Goal: Task Accomplishment & Management: Manage account settings

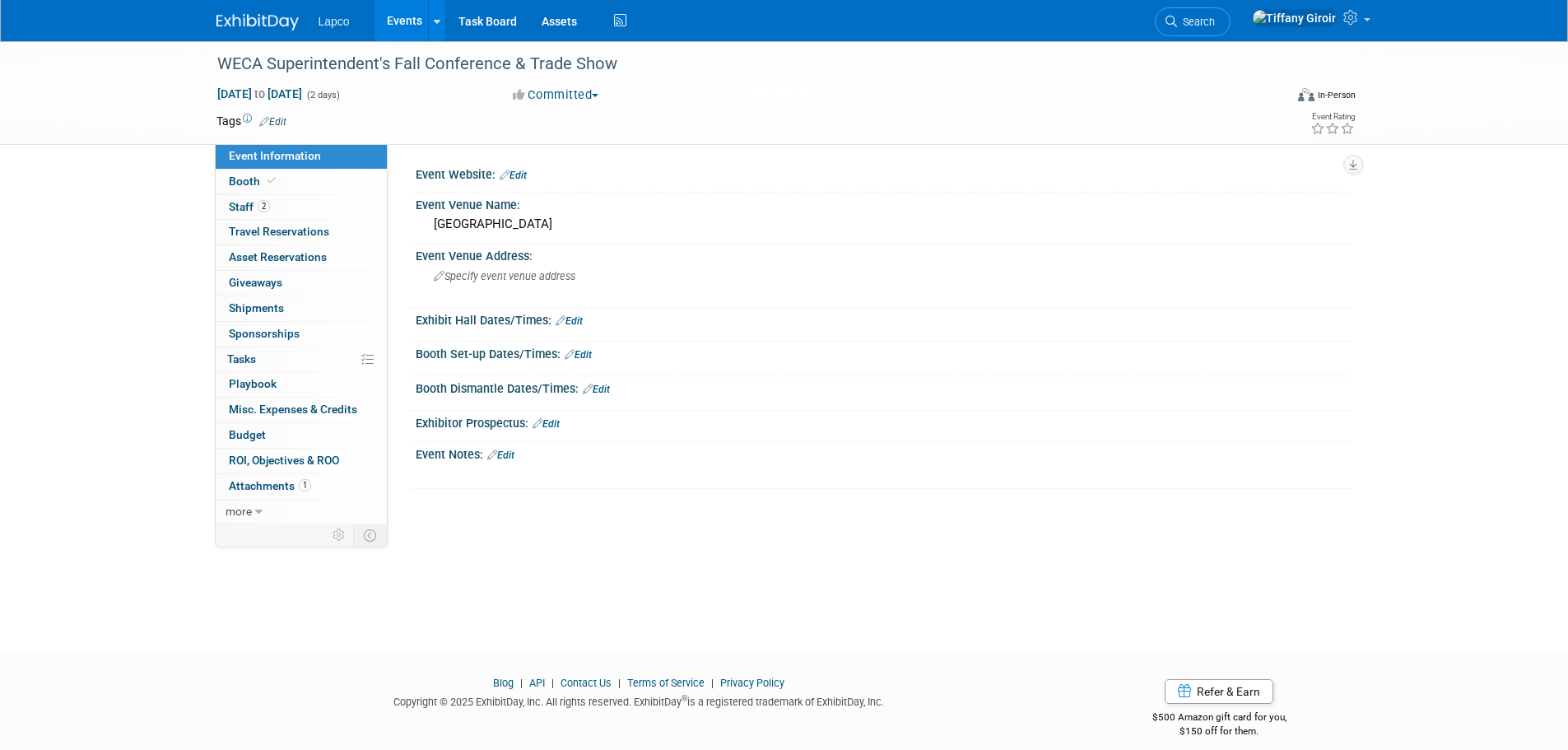
click at [403, 19] on link "Events" at bounding box center [404, 20] width 60 height 42
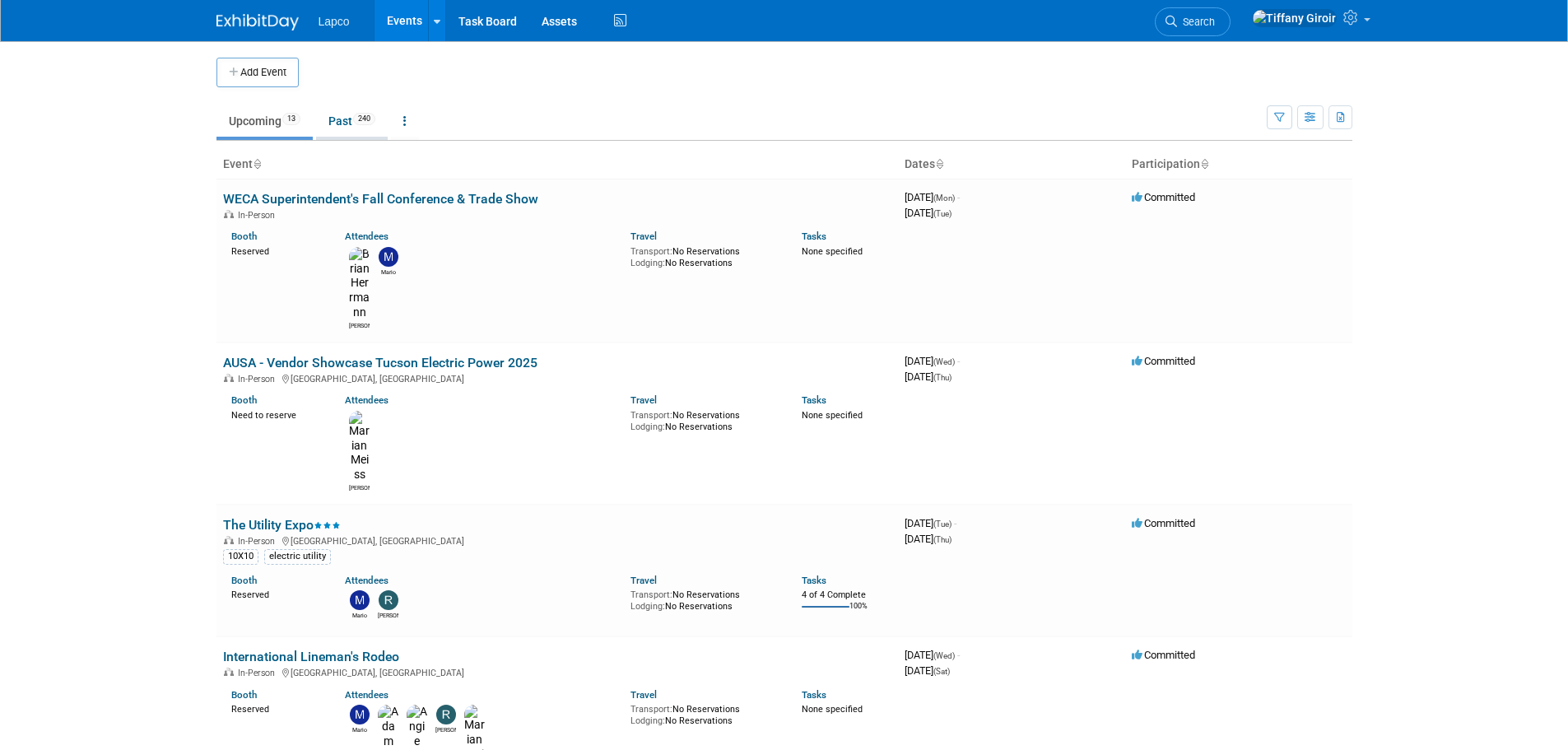
click at [351, 124] on link "Past 240" at bounding box center [352, 121] width 72 height 31
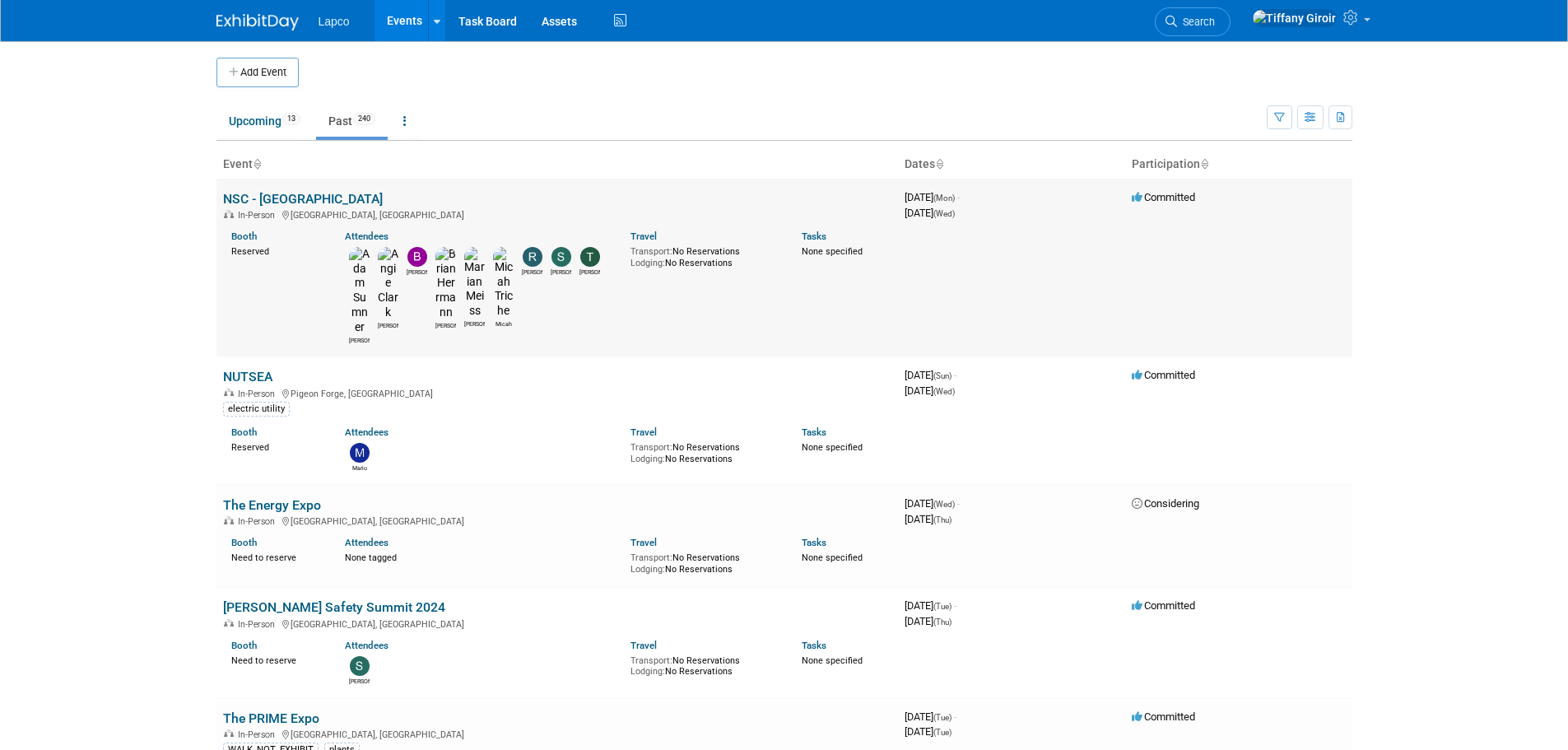
click at [483, 200] on td "NSC - Denver In-Person Denver, CO Booth Reserved Attendees Adam Angie Bret Bria…" at bounding box center [557, 267] width 681 height 178
click at [283, 195] on link "NSC - [GEOGRAPHIC_DATA]" at bounding box center [303, 199] width 160 height 16
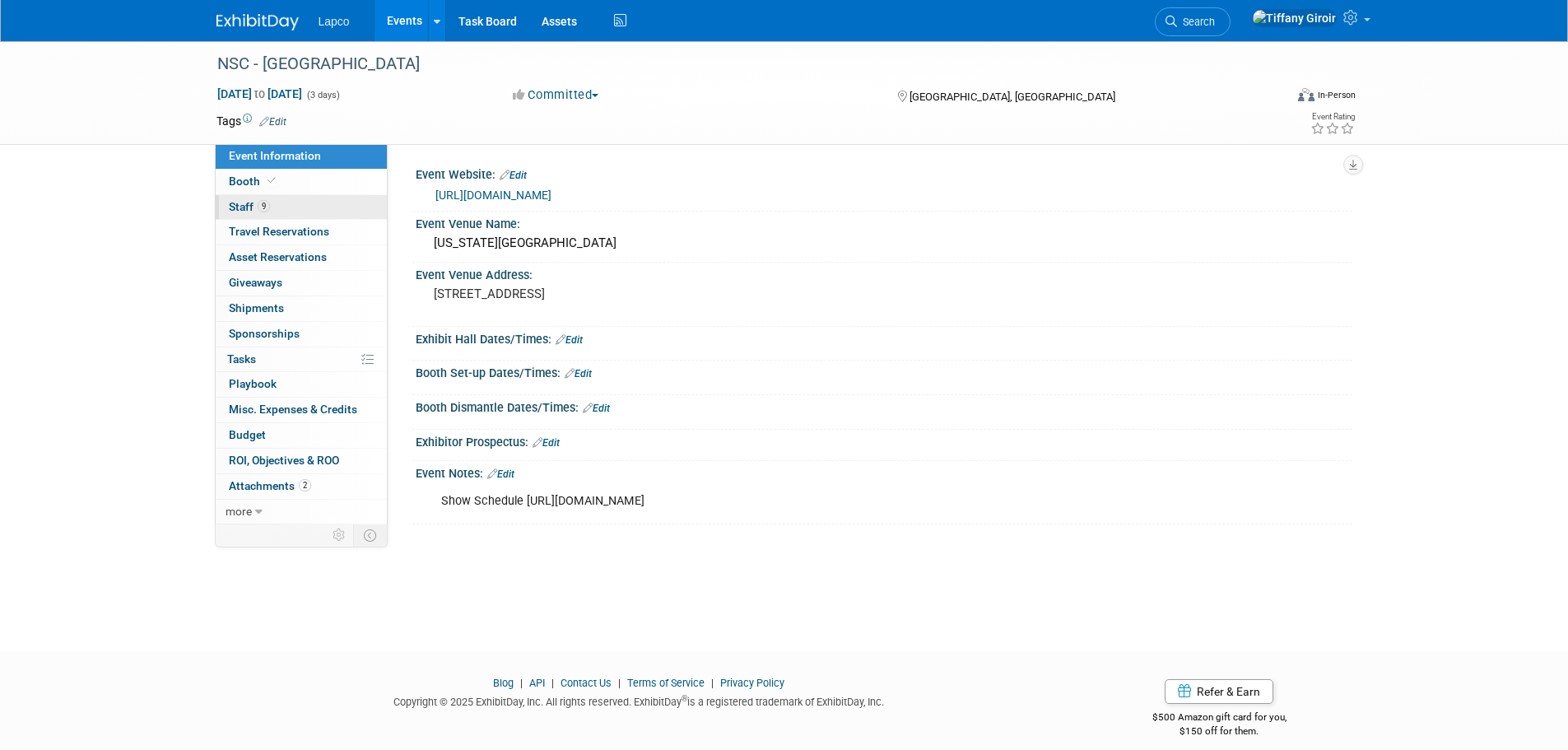
click at [282, 196] on link "9 Staff 9" at bounding box center [301, 207] width 171 height 25
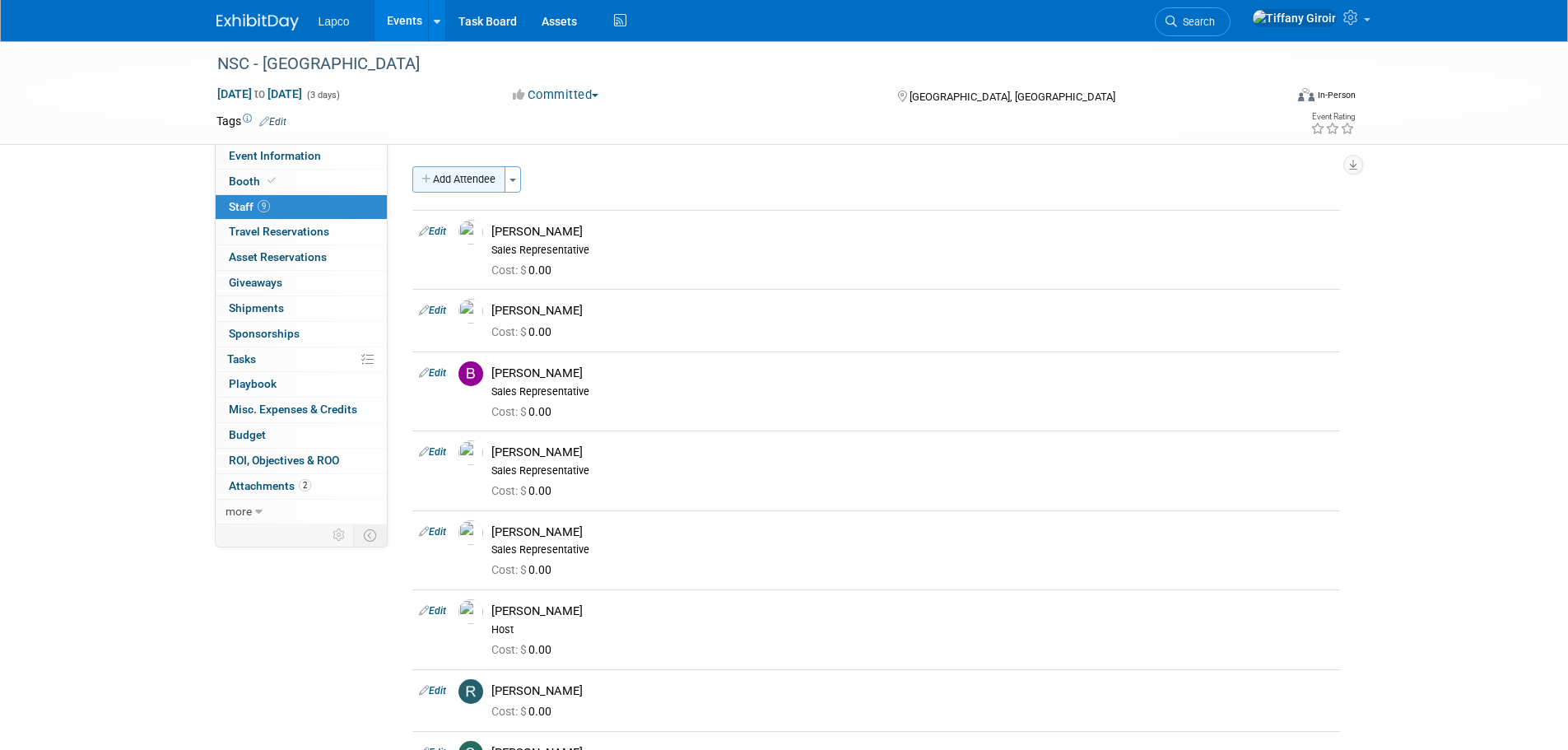
click at [475, 180] on button "Add Attendee" at bounding box center [459, 179] width 93 height 27
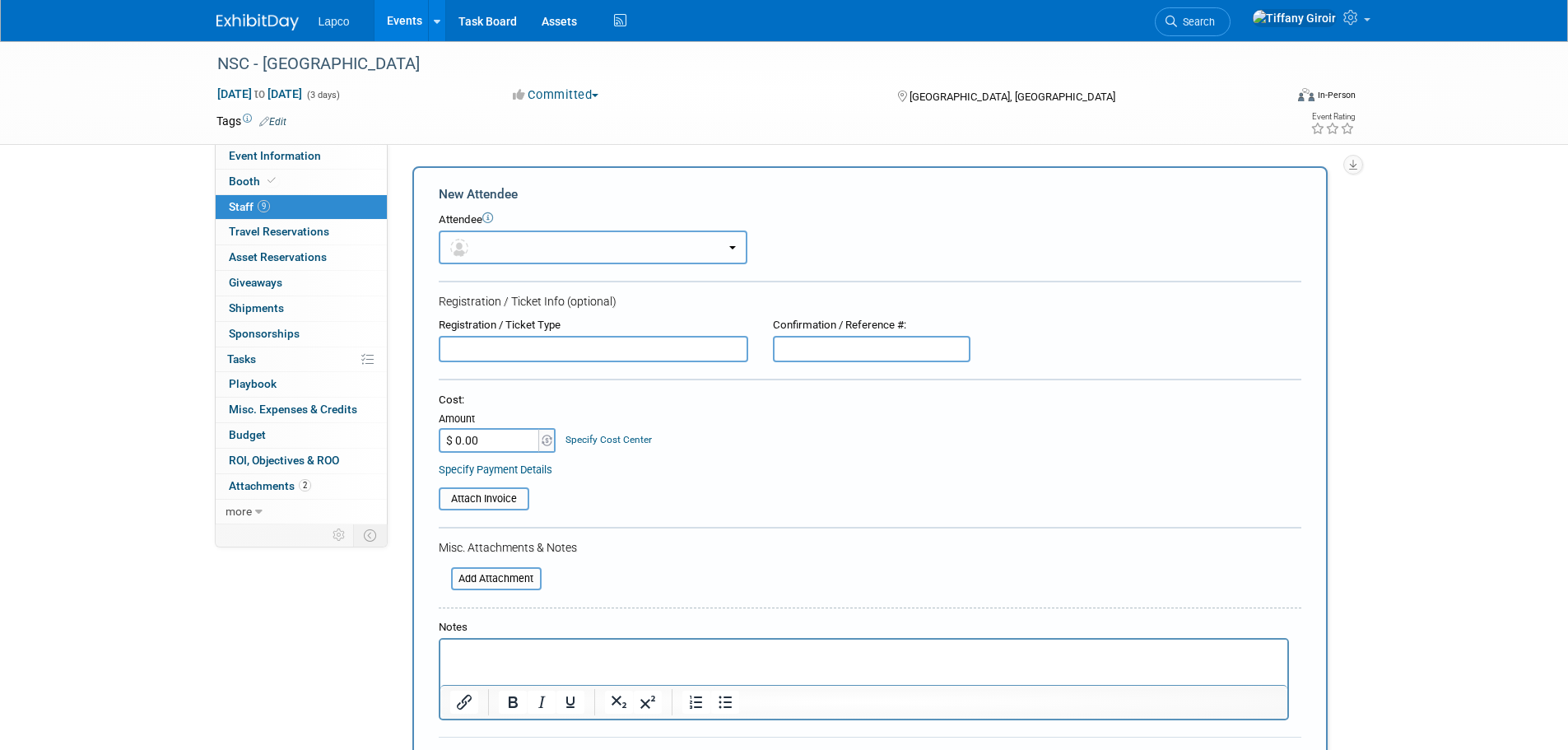
click at [503, 249] on button "button" at bounding box center [593, 248] width 308 height 34
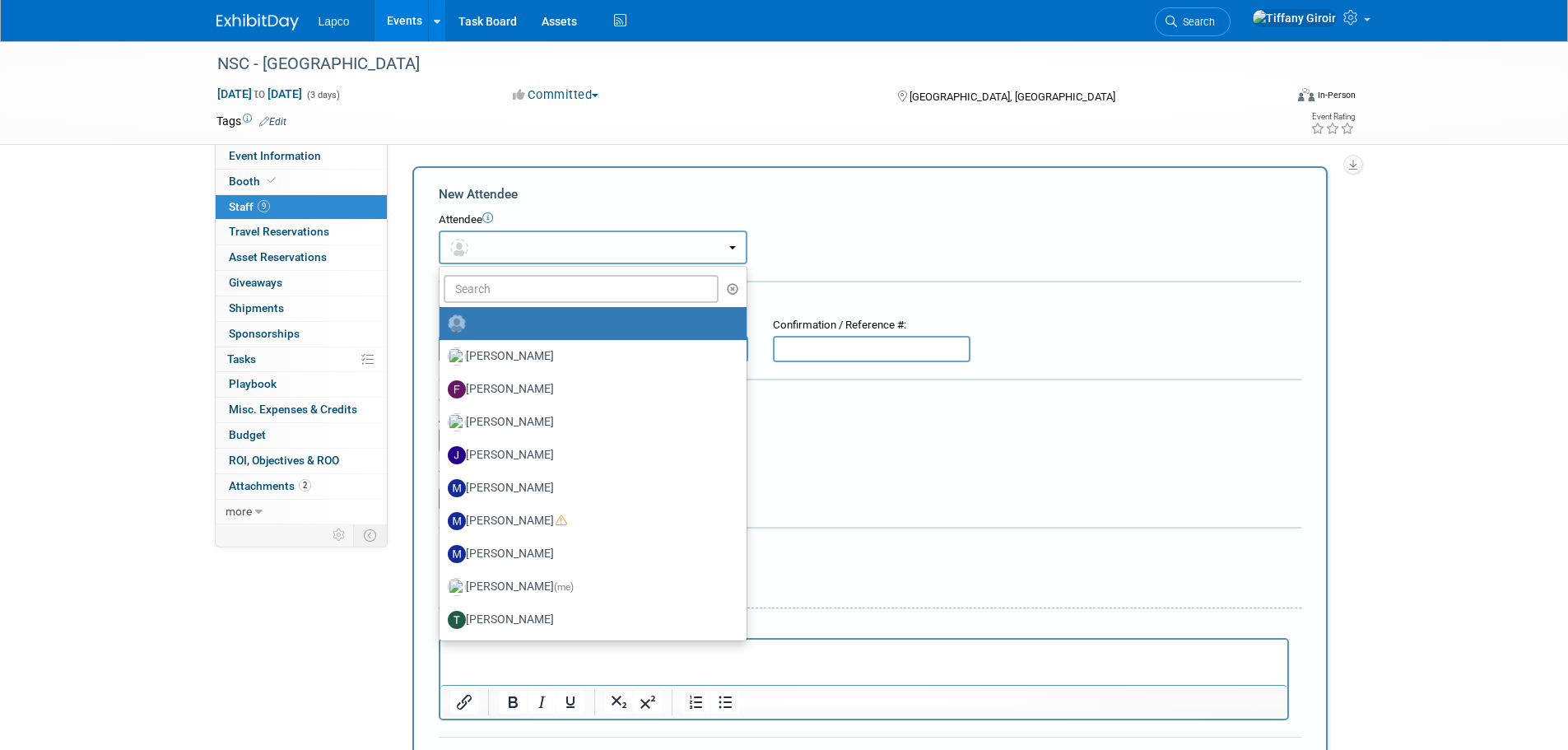
click at [552, 251] on button "button" at bounding box center [593, 248] width 308 height 34
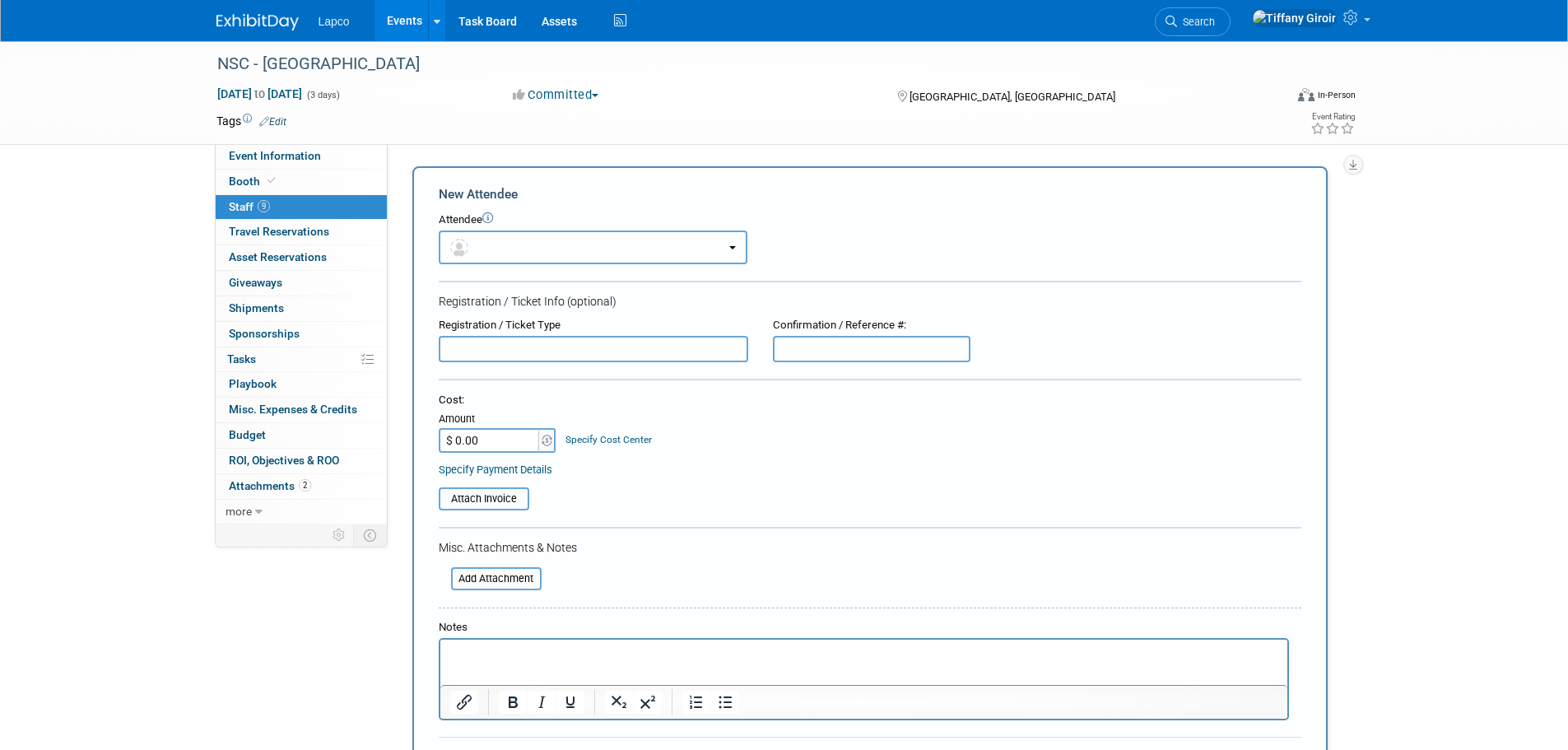
click at [552, 251] on button "button" at bounding box center [593, 248] width 308 height 34
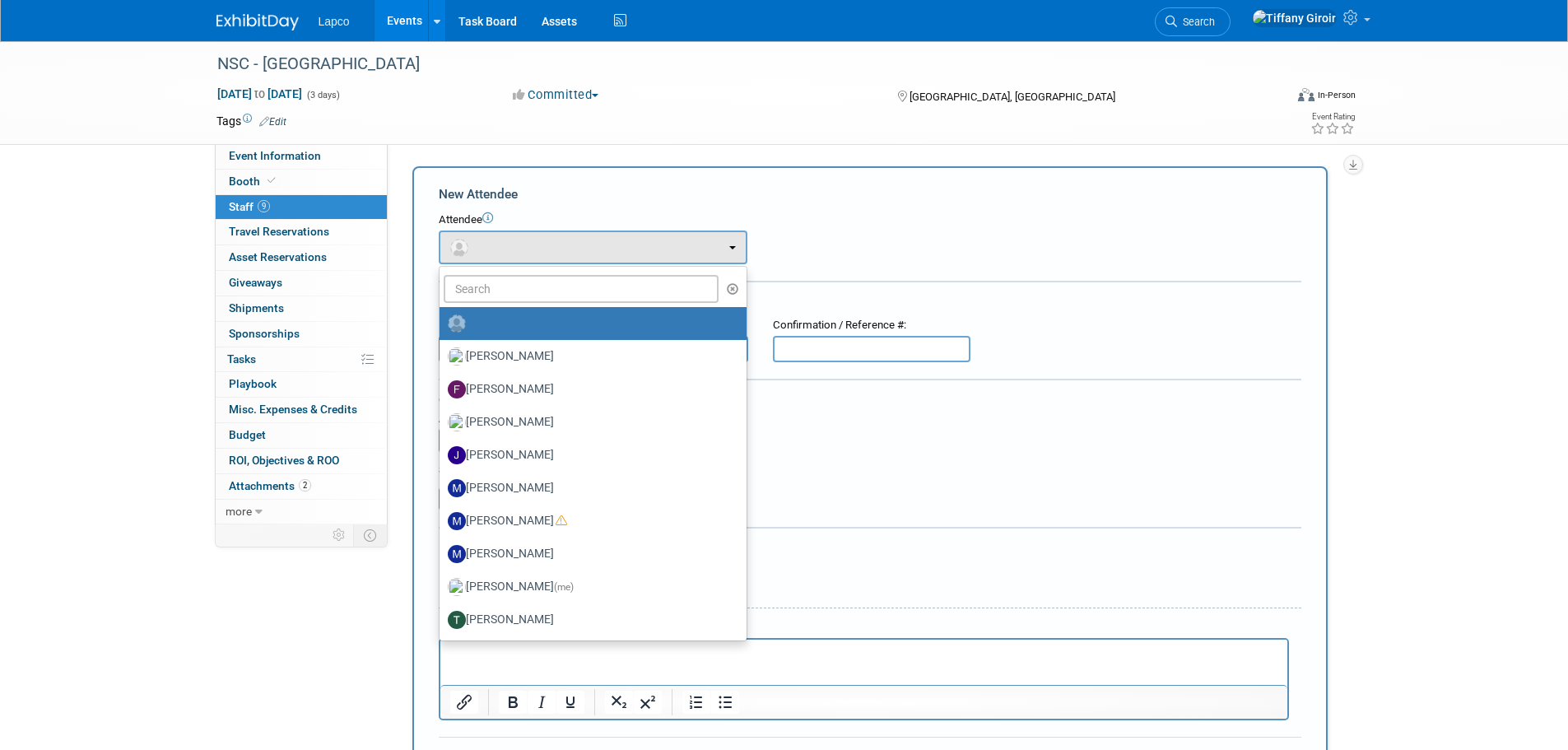
click at [850, 235] on div "Attendee <img src="https://www.exhibitday.com/Images/Unassigned-User-Icon.png" …" at bounding box center [870, 238] width 862 height 52
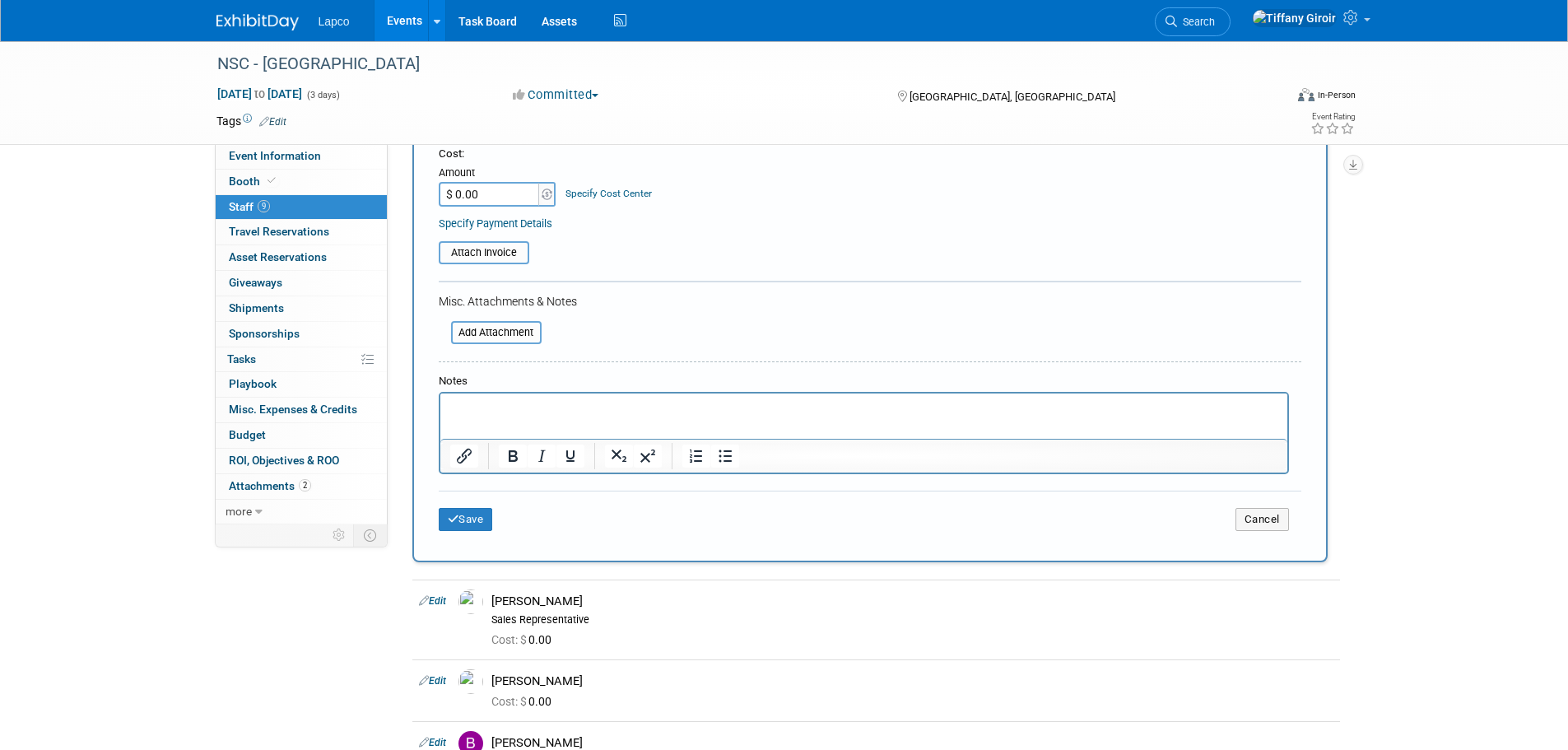
scroll to position [247, 0]
click at [1280, 513] on button "Cancel" at bounding box center [1262, 518] width 54 height 23
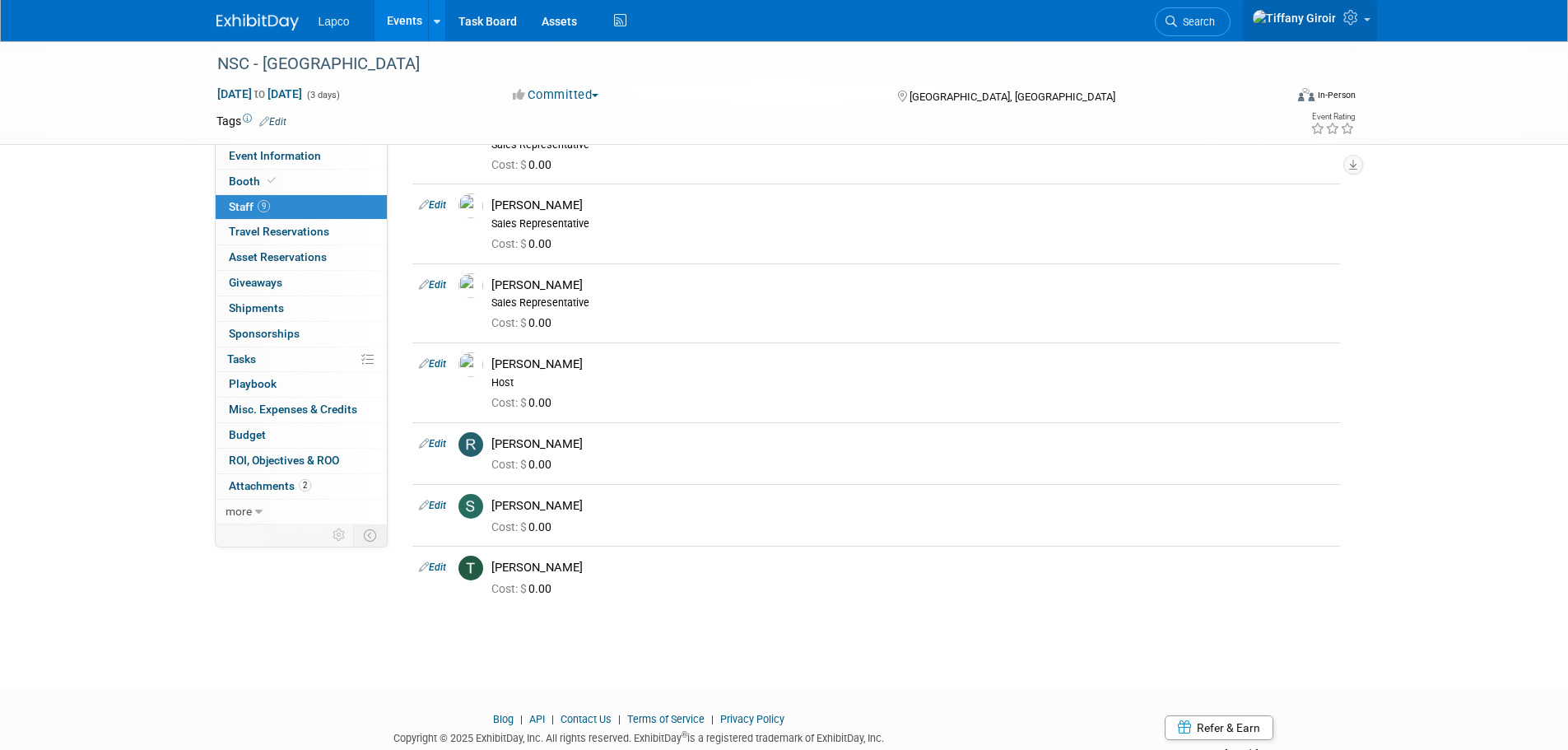
click at [1367, 14] on link at bounding box center [1309, 20] width 134 height 42
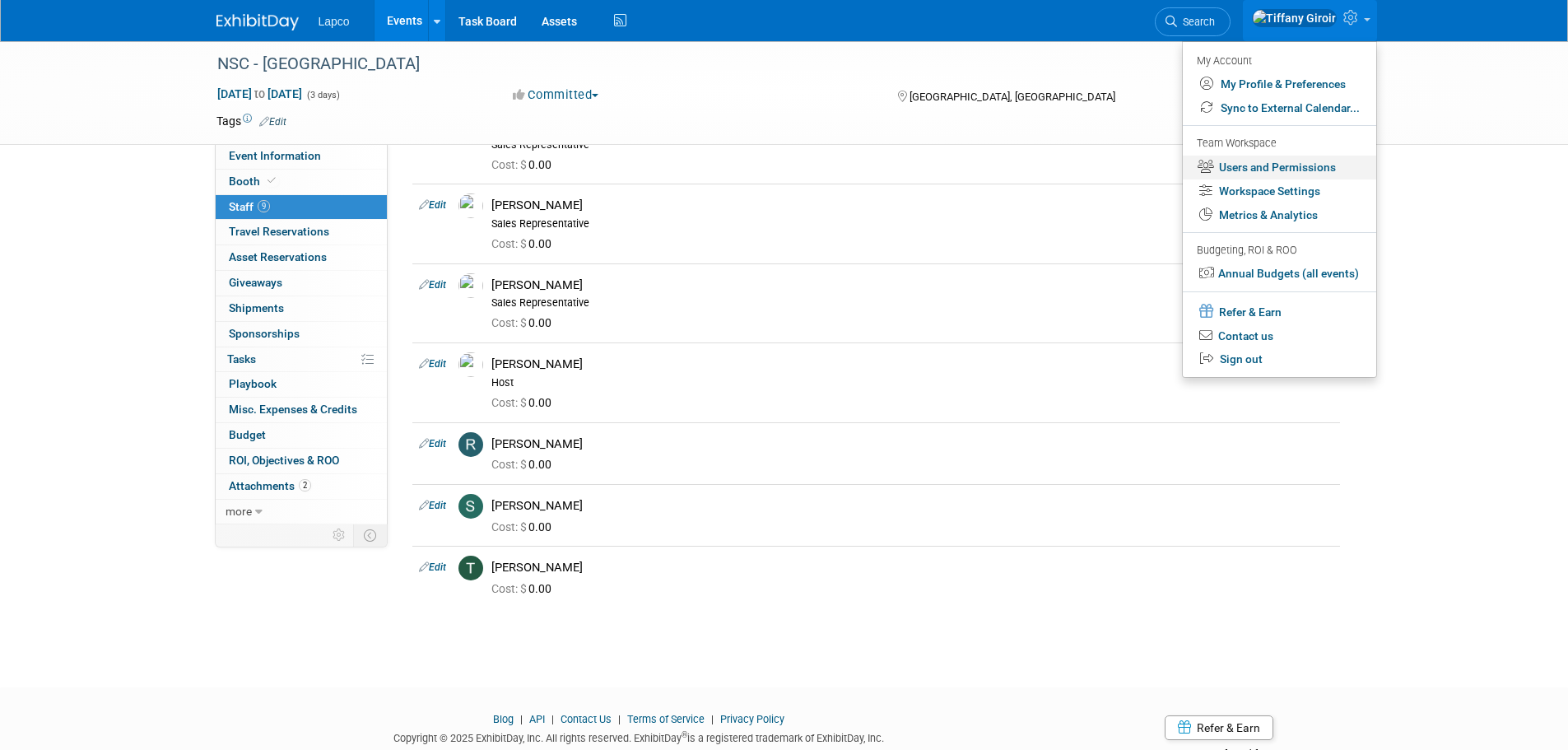
click at [1329, 162] on link "Users and Permissions" at bounding box center [1279, 167] width 193 height 24
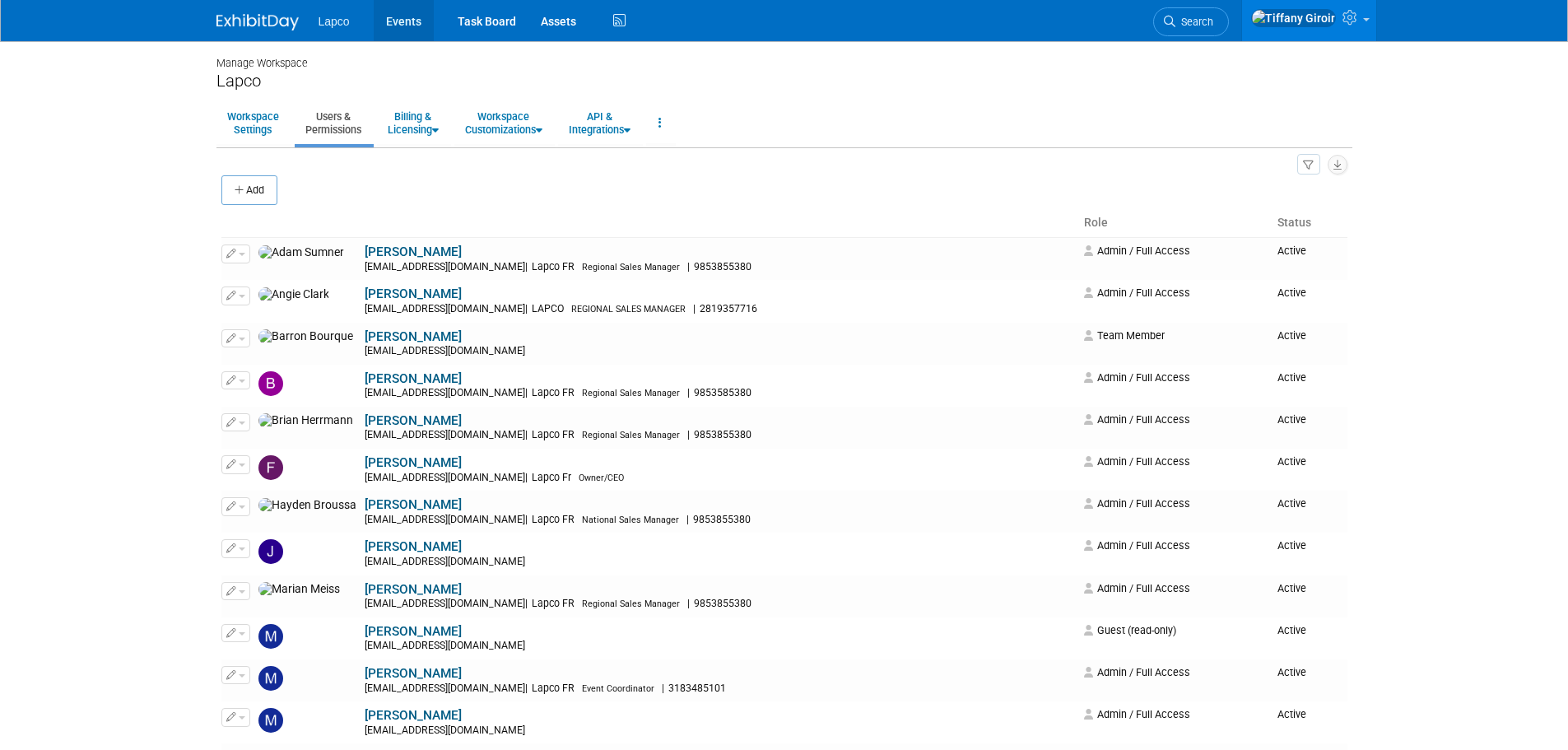
click at [399, 10] on link "Events" at bounding box center [404, 20] width 60 height 42
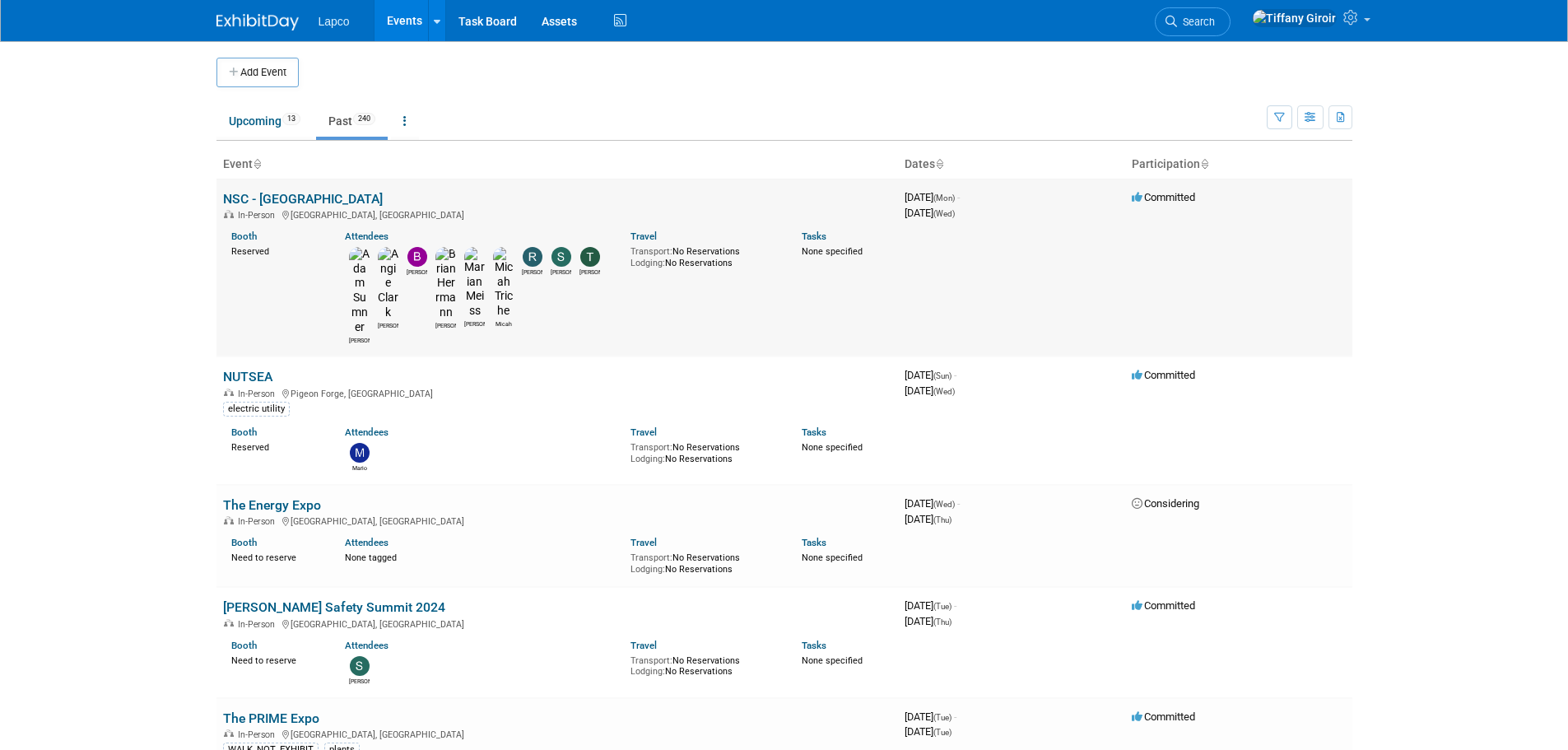
click at [283, 200] on link "NSC - [GEOGRAPHIC_DATA]" at bounding box center [303, 199] width 160 height 16
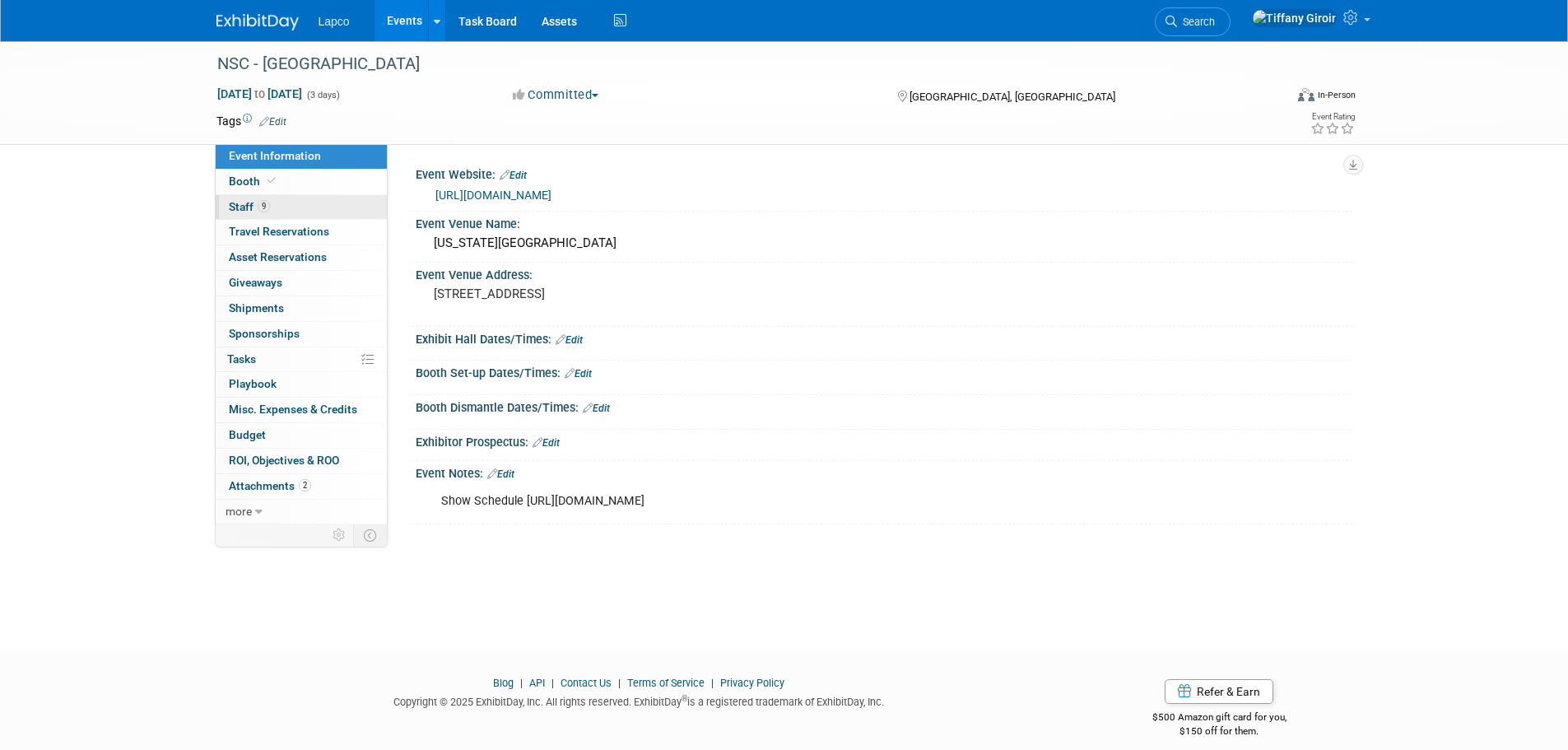
click at [300, 204] on link "9 Staff 9" at bounding box center [301, 207] width 171 height 25
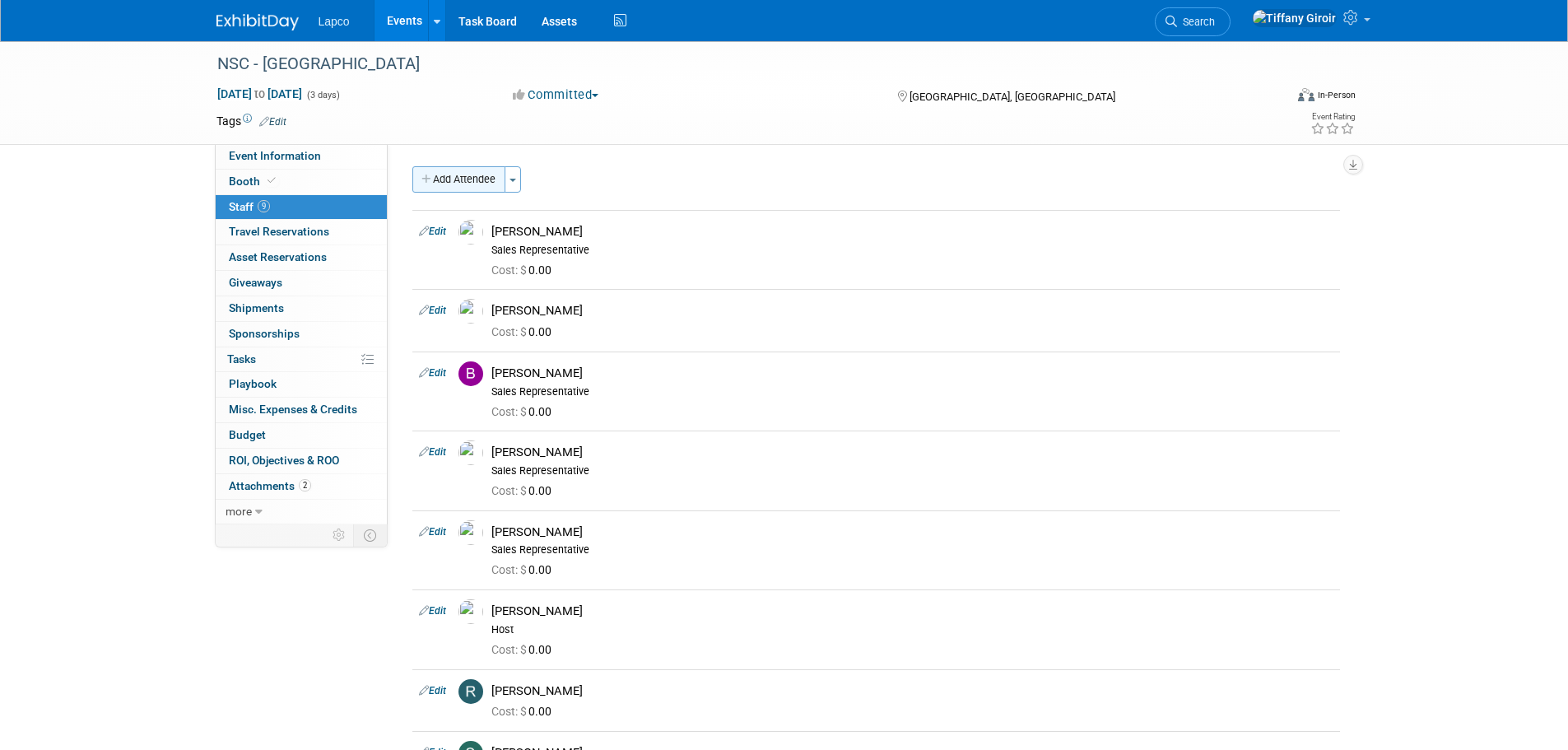
click at [474, 186] on button "Add Attendee" at bounding box center [459, 179] width 93 height 27
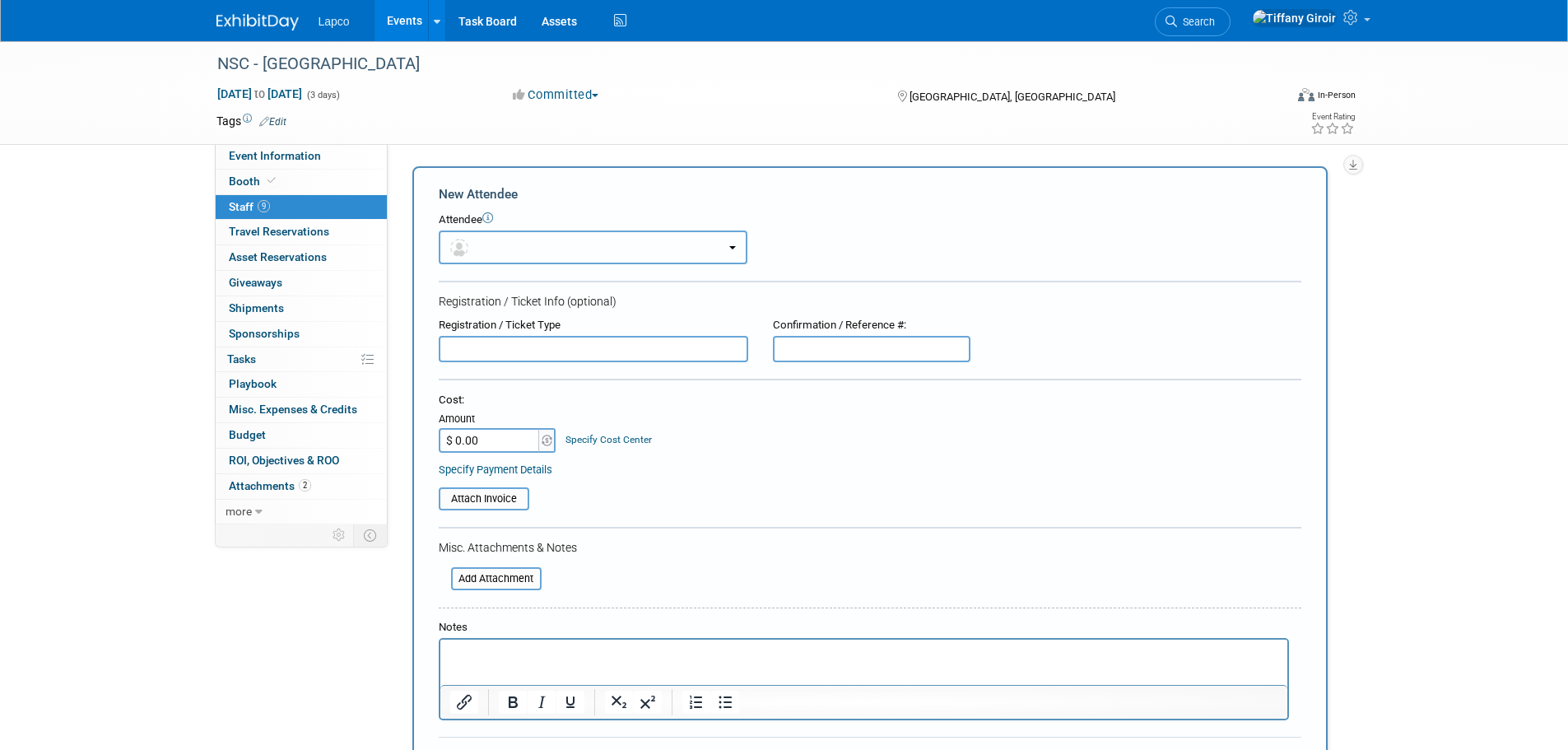
click at [513, 253] on button "button" at bounding box center [593, 248] width 308 height 34
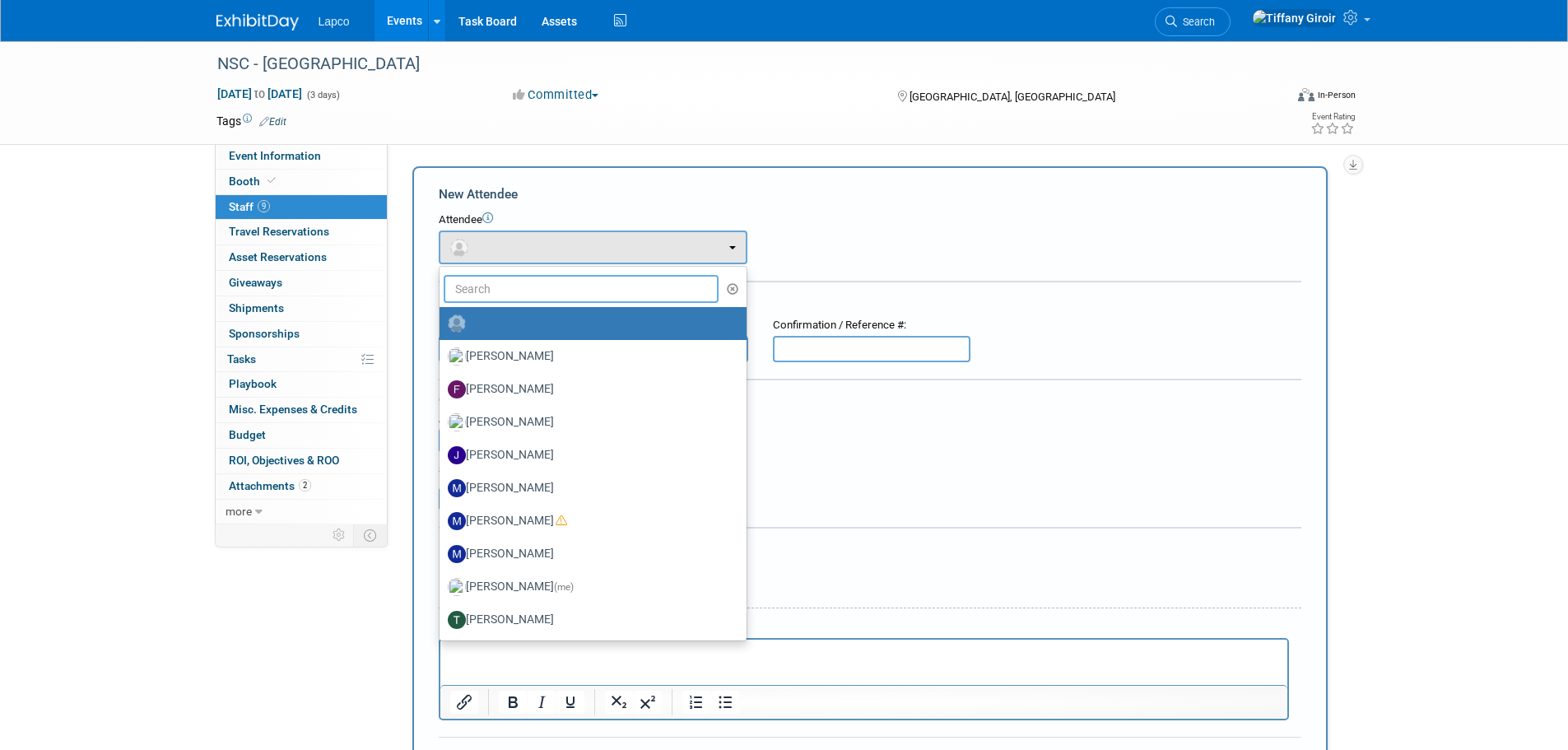
click at [507, 284] on input "text" at bounding box center [581, 289] width 276 height 28
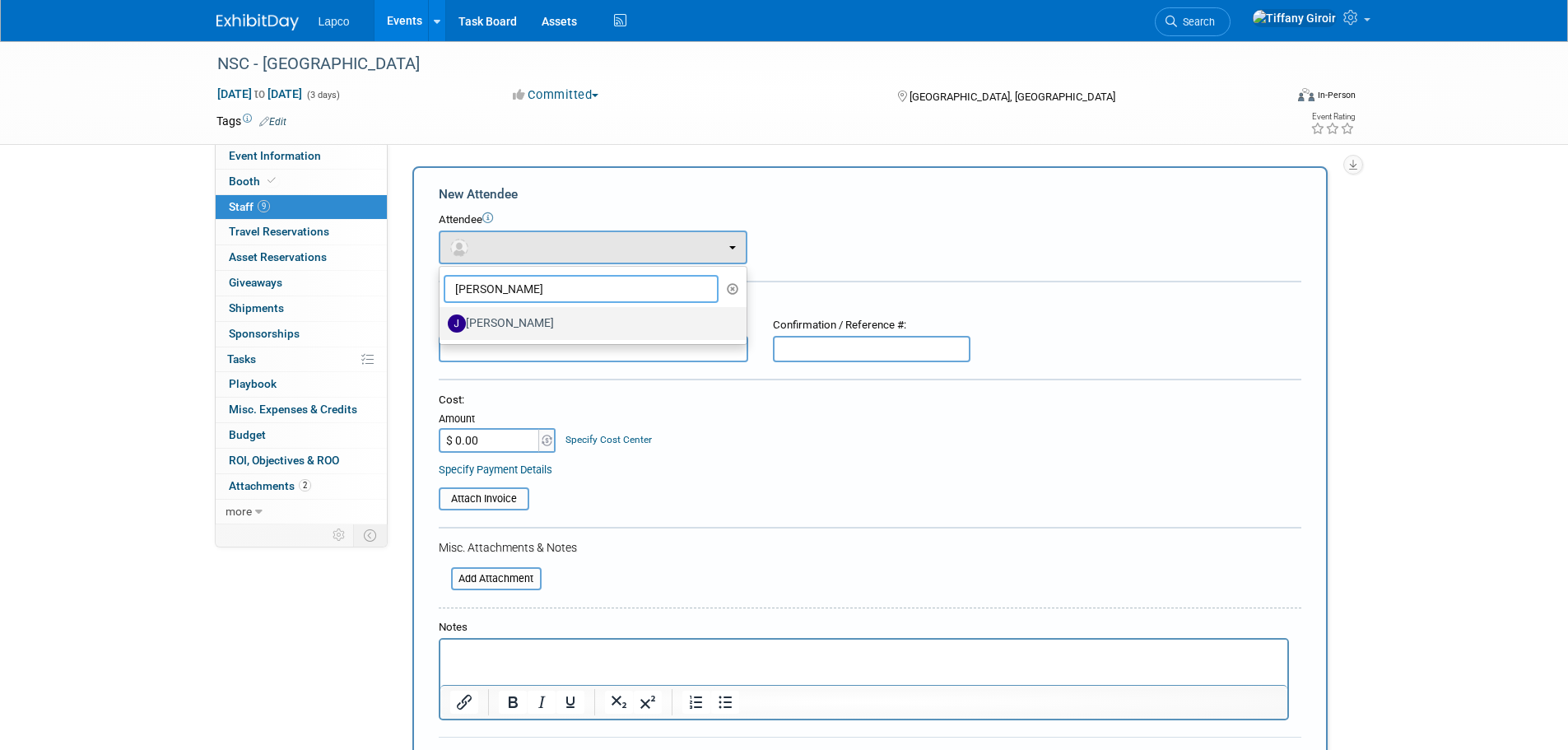
type input "JON"
click at [508, 316] on label "Jon Coyle" at bounding box center [589, 323] width 283 height 27
click at [442, 316] on input "Jon Coyle" at bounding box center [437, 321] width 11 height 11
select select "589535c2-a82b-460d-bfa5-ffa006f6fdf7"
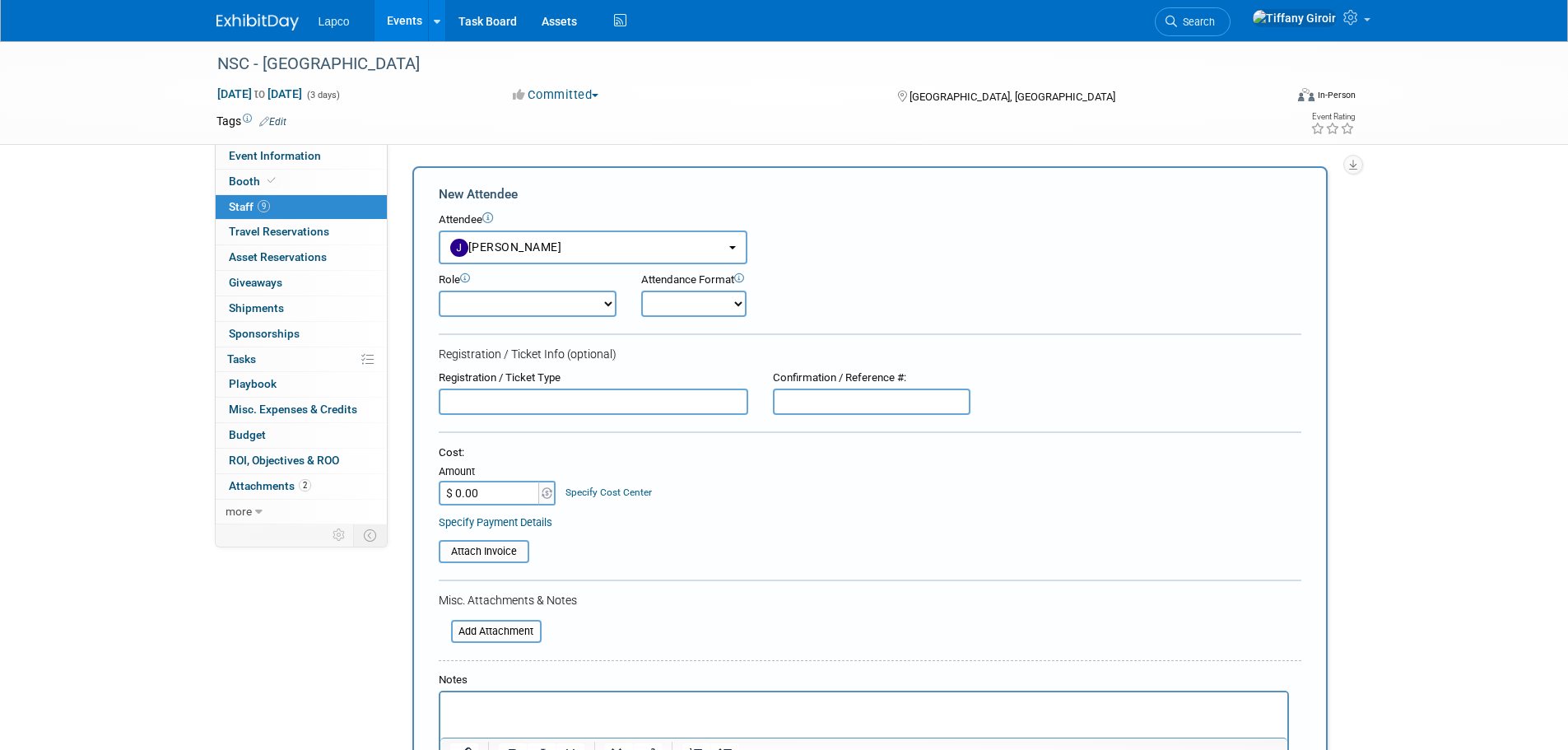
scroll to position [247, 0]
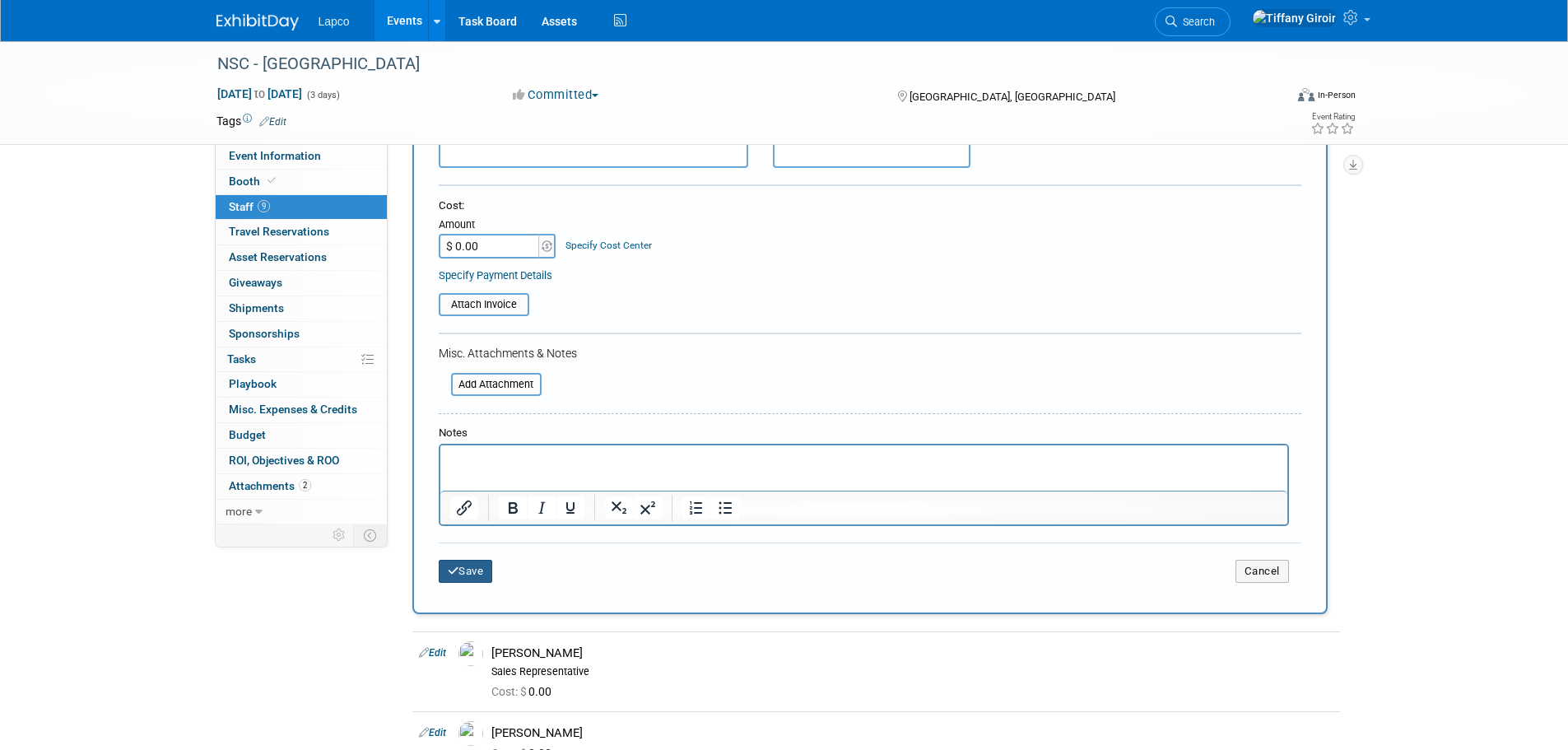
click at [492, 571] on button "Save" at bounding box center [465, 571] width 54 height 23
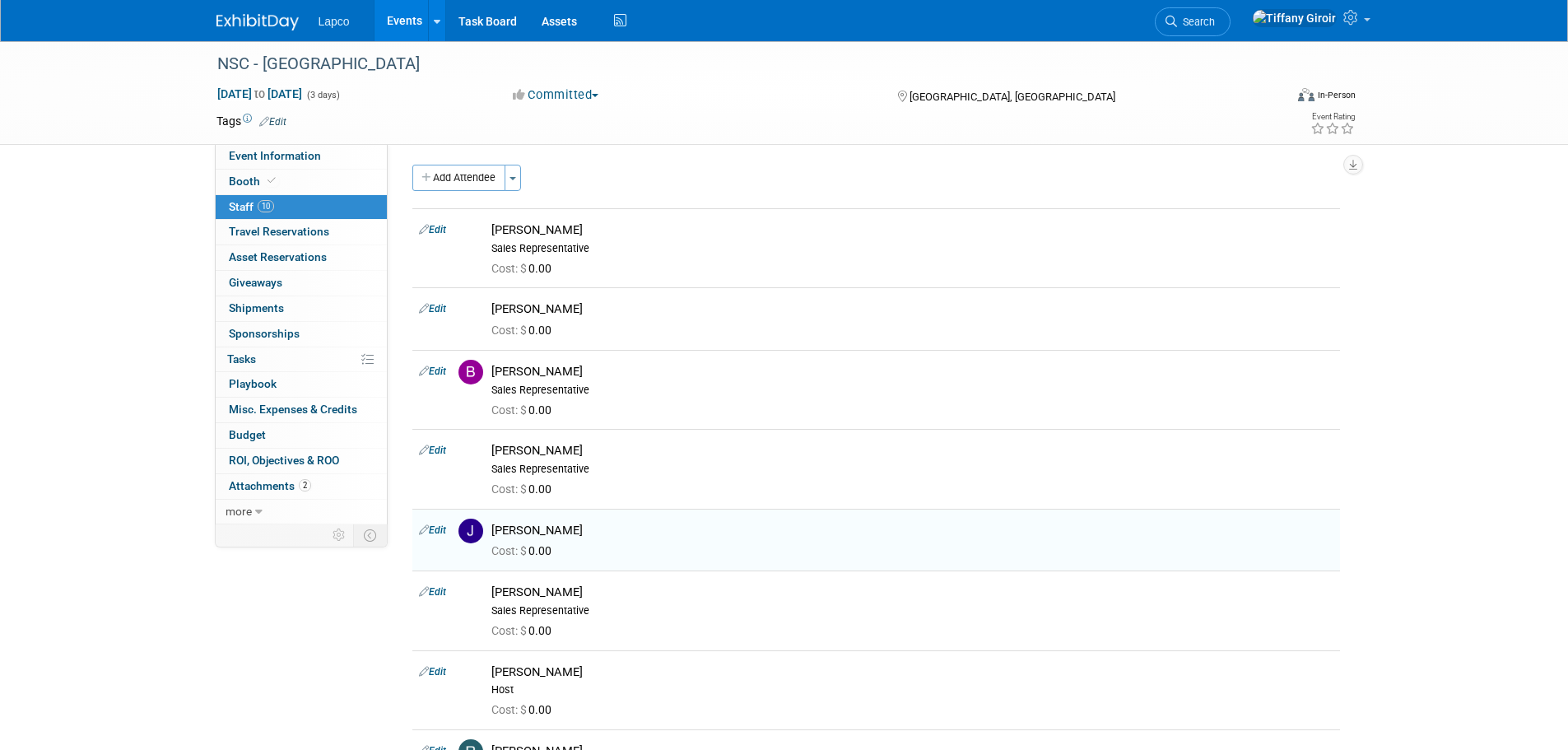
scroll to position [0, 0]
click at [407, 23] on link "Events" at bounding box center [404, 20] width 60 height 42
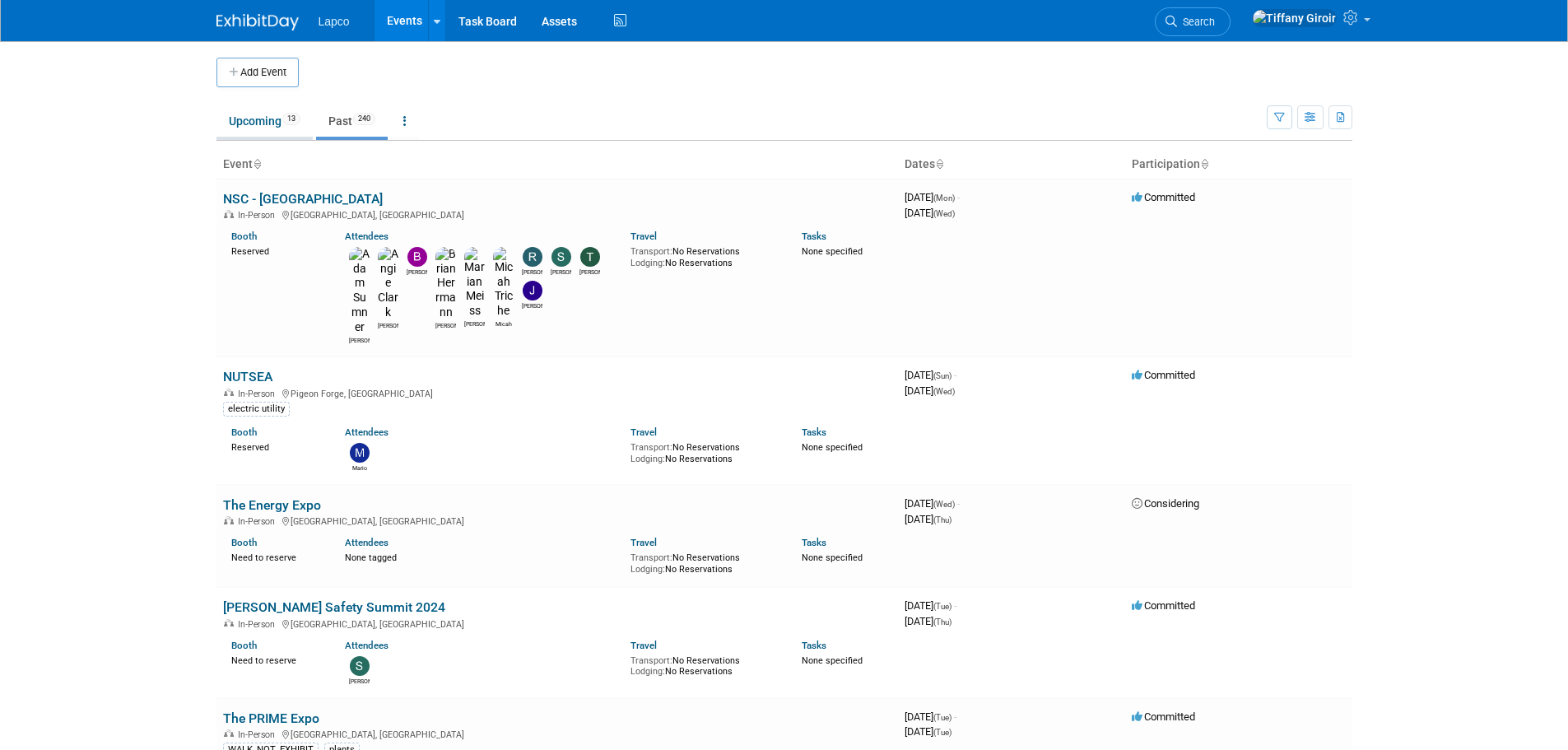
click at [251, 110] on link "Upcoming 13" at bounding box center [264, 121] width 96 height 31
